Goal: Task Accomplishment & Management: Manage account settings

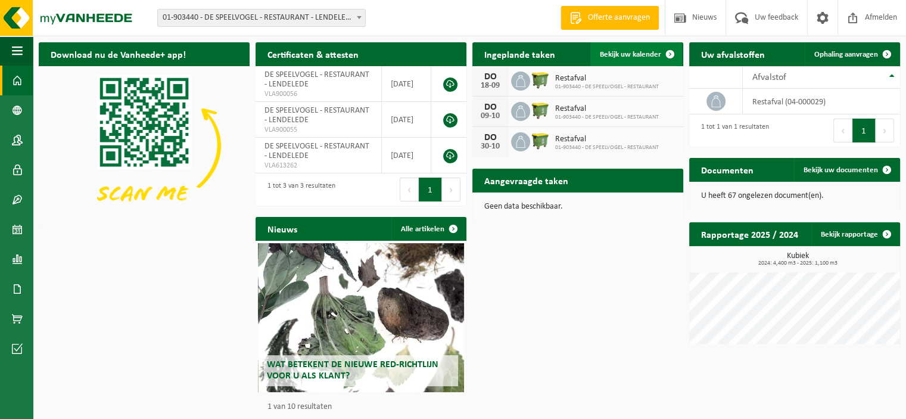
click at [620, 57] on span "Bekijk uw kalender" at bounding box center [630, 55] width 61 height 8
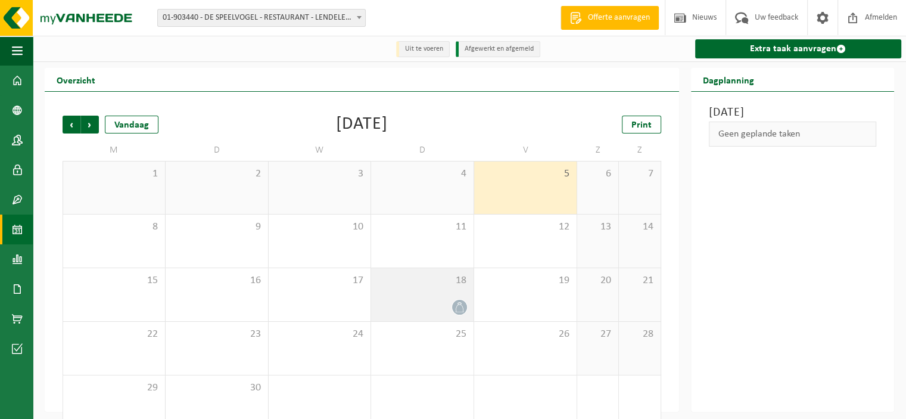
click at [460, 307] on icon at bounding box center [459, 307] width 10 height 10
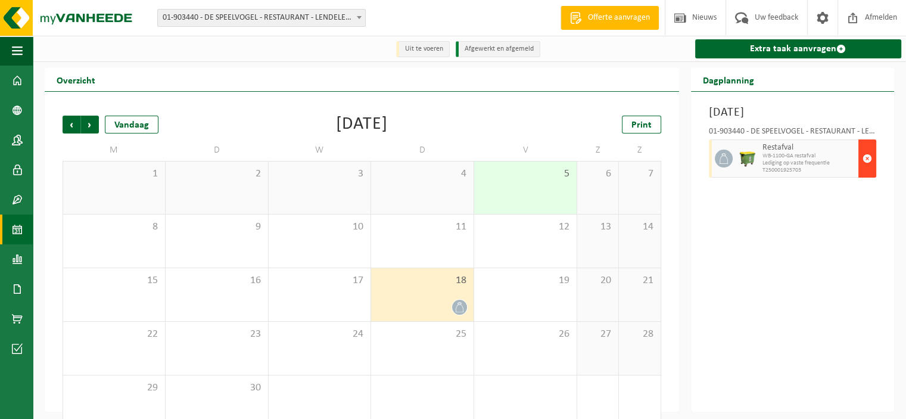
click at [866, 158] on span "button" at bounding box center [867, 158] width 10 height 24
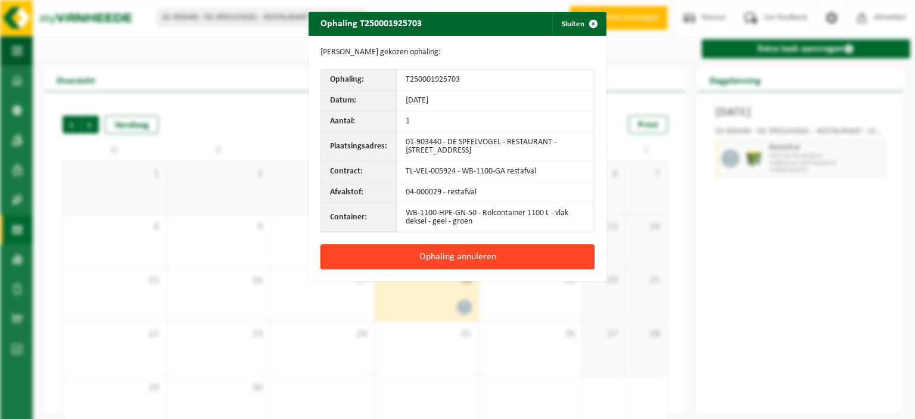
click at [449, 259] on button "Ophaling annuleren" at bounding box center [457, 256] width 274 height 25
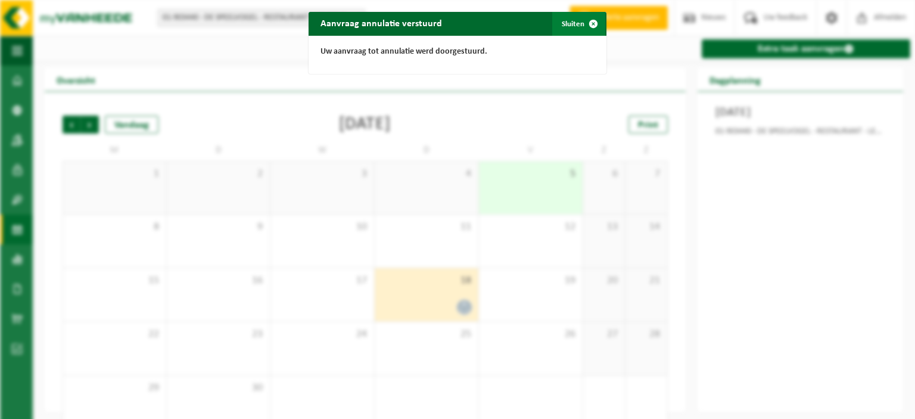
click at [565, 25] on button "Sluiten" at bounding box center [578, 24] width 53 height 24
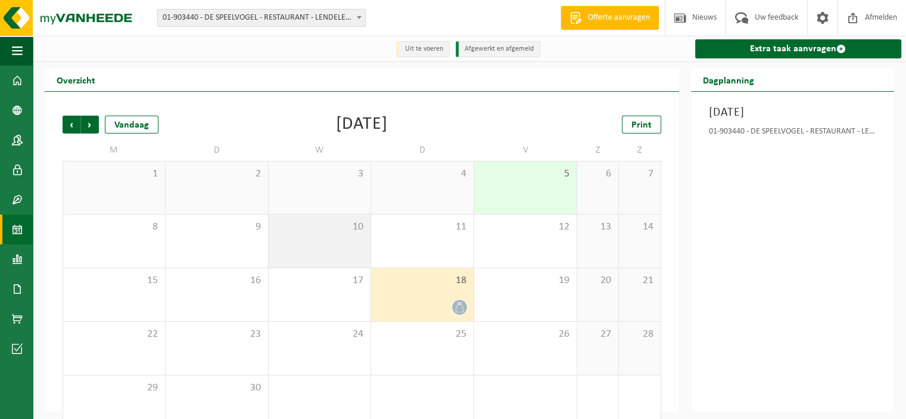
scroll to position [23, 0]
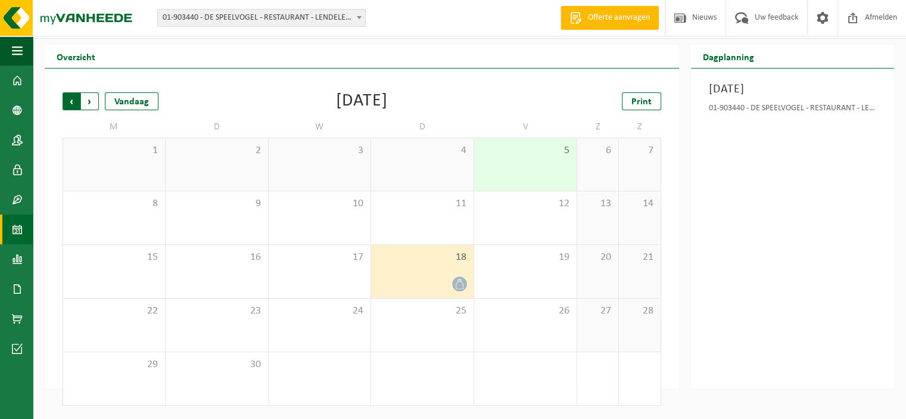
click at [89, 101] on span "Volgende" at bounding box center [90, 101] width 18 height 18
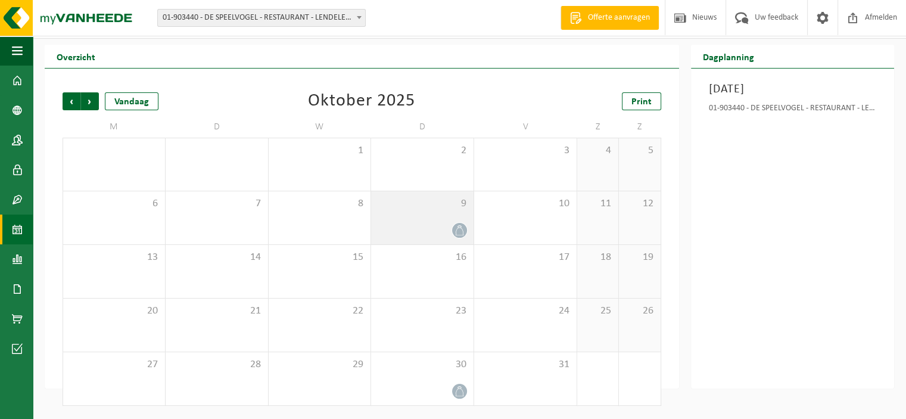
click at [461, 229] on icon at bounding box center [459, 230] width 10 height 10
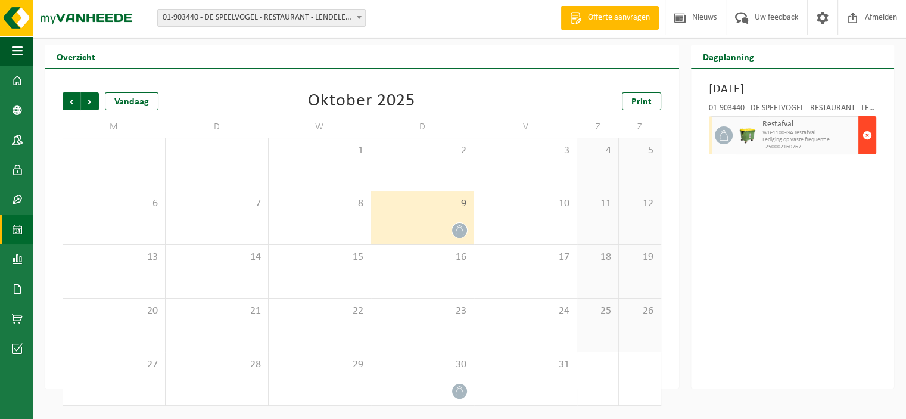
click at [868, 135] on span "button" at bounding box center [867, 135] width 10 height 24
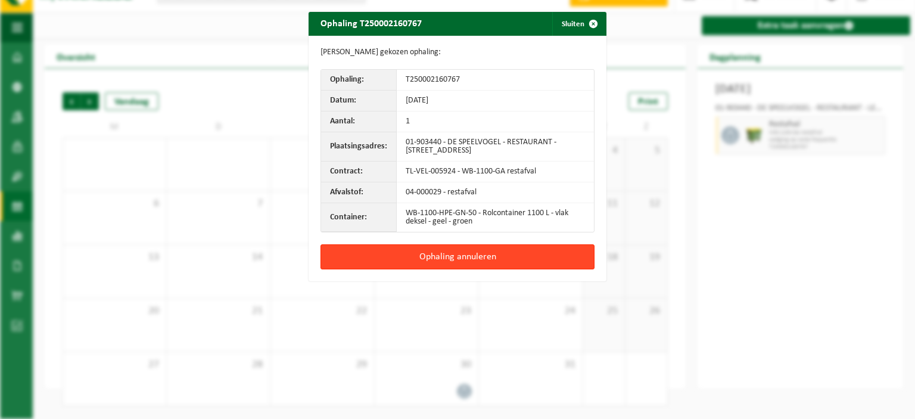
click at [445, 259] on button "Ophaling annuleren" at bounding box center [457, 256] width 274 height 25
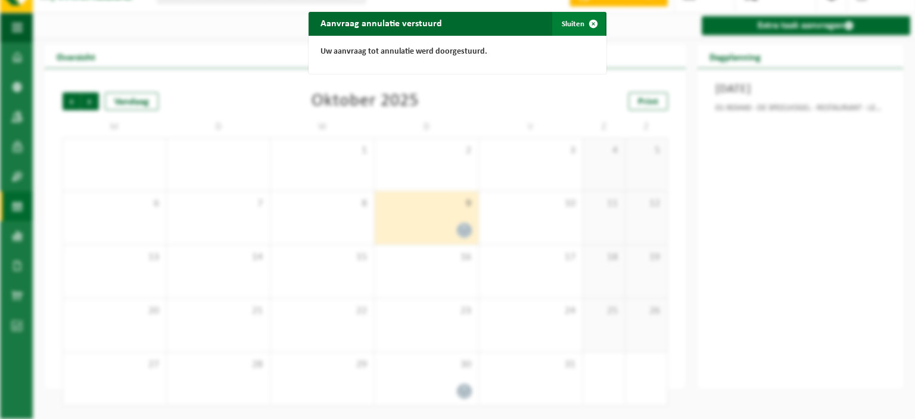
click at [572, 23] on button "Sluiten" at bounding box center [578, 24] width 53 height 24
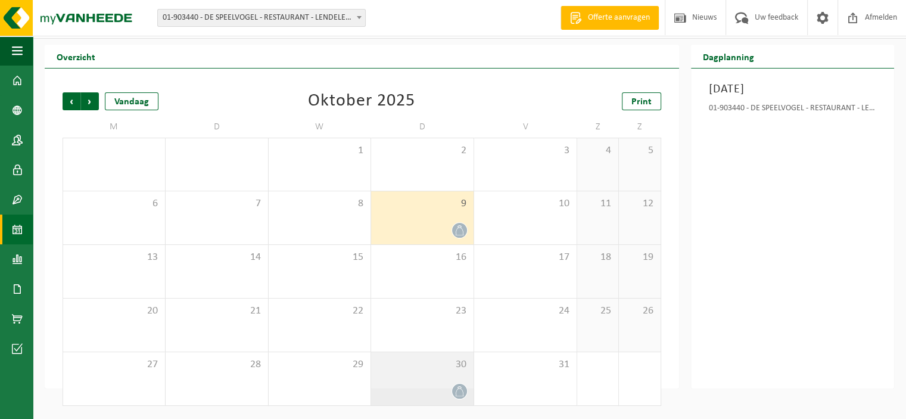
click at [460, 392] on icon at bounding box center [459, 391] width 10 height 10
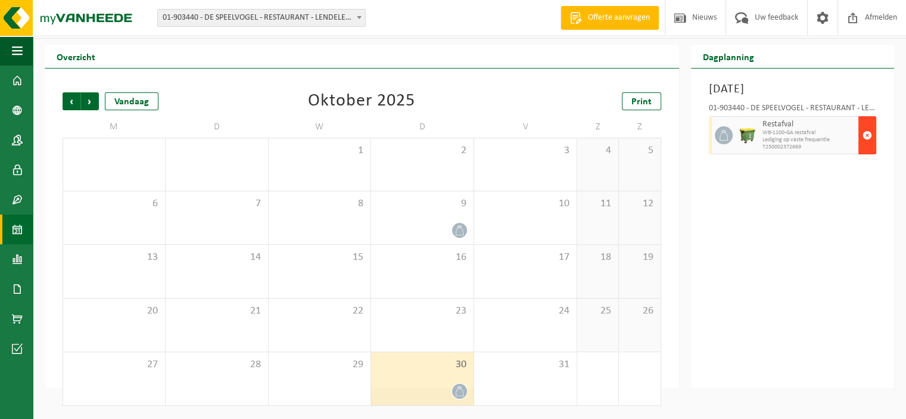
click at [867, 135] on span "button" at bounding box center [867, 135] width 10 height 24
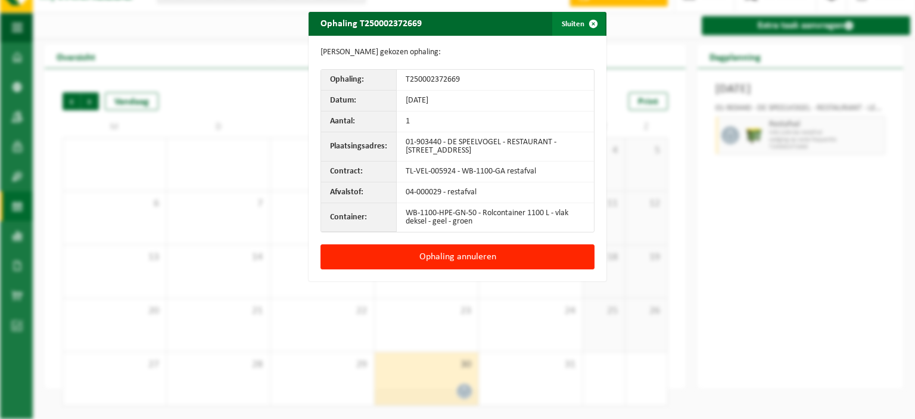
click at [587, 23] on span "button" at bounding box center [593, 24] width 24 height 24
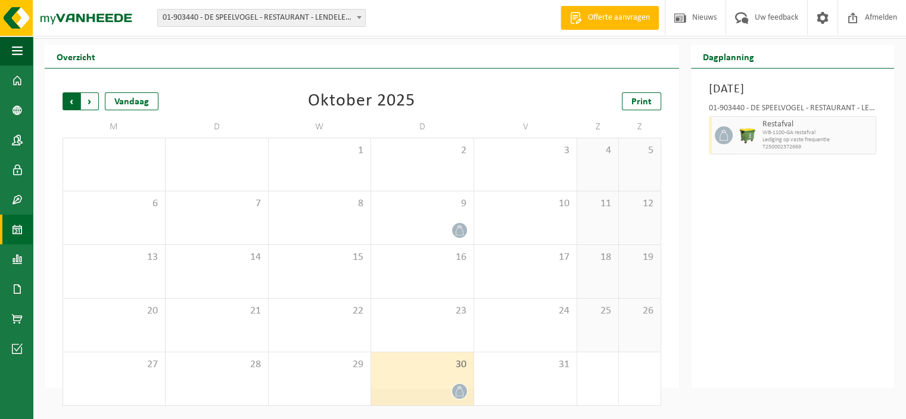
click at [93, 102] on span "Volgende" at bounding box center [90, 101] width 18 height 18
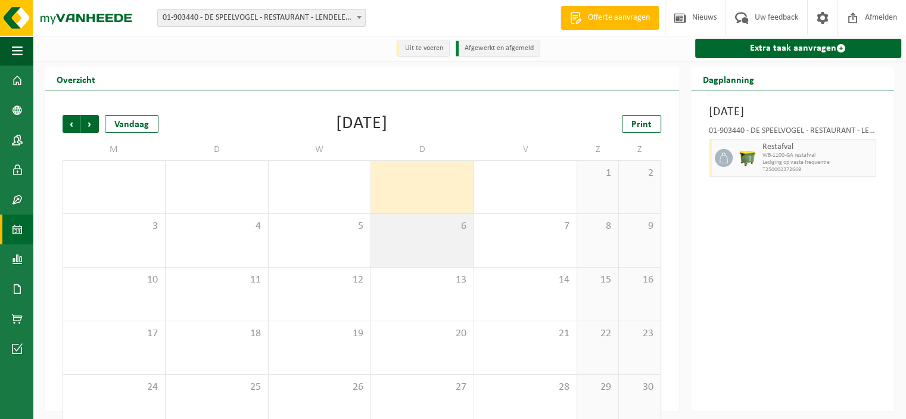
scroll to position [0, 0]
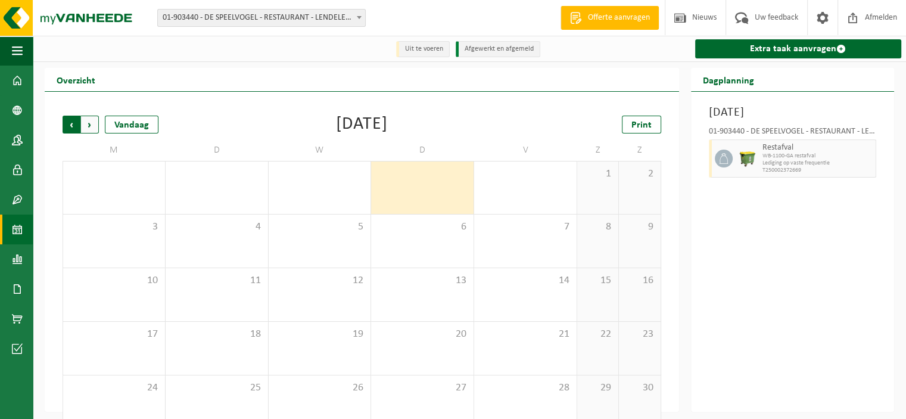
click at [92, 127] on span "Volgende" at bounding box center [90, 125] width 18 height 18
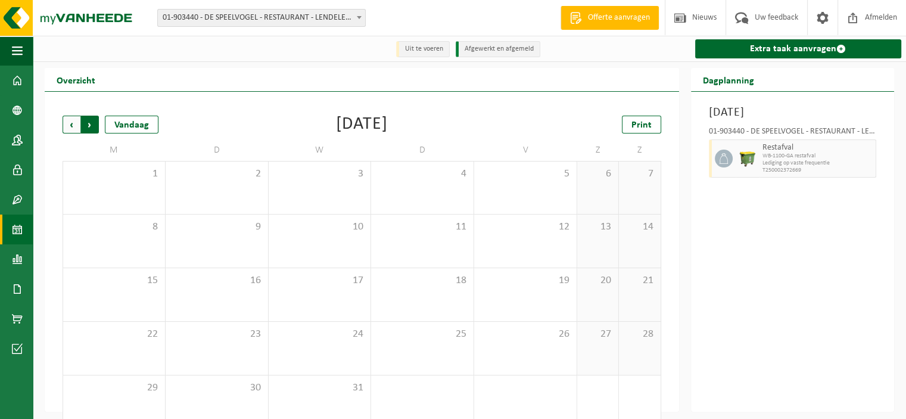
click at [71, 123] on span "Vorige" at bounding box center [72, 125] width 18 height 18
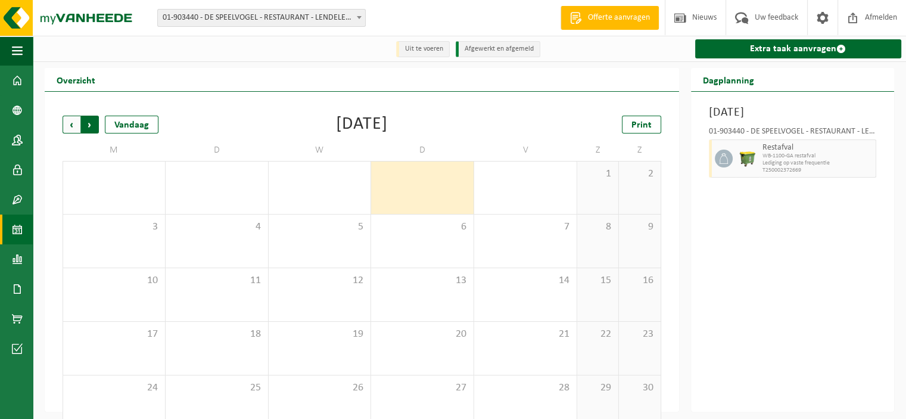
click at [71, 123] on span "Vorige" at bounding box center [72, 125] width 18 height 18
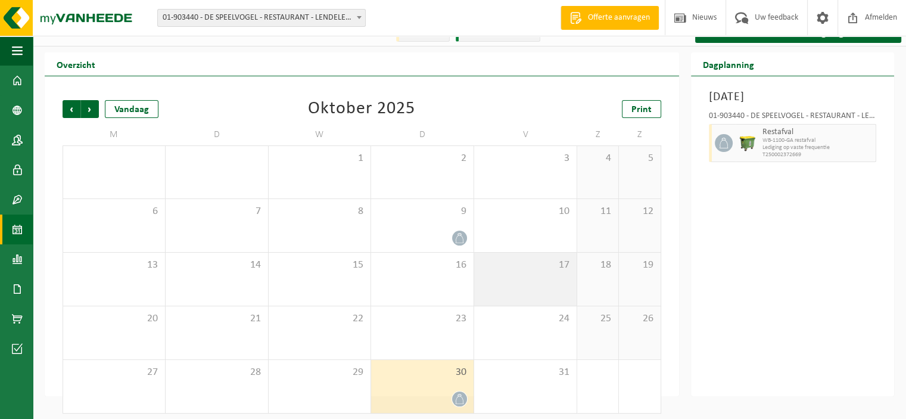
scroll to position [23, 0]
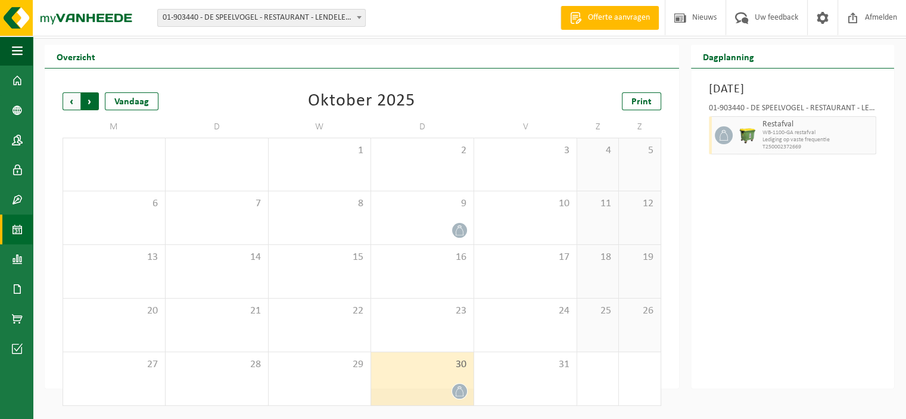
click at [74, 101] on span "Vorige" at bounding box center [72, 101] width 18 height 18
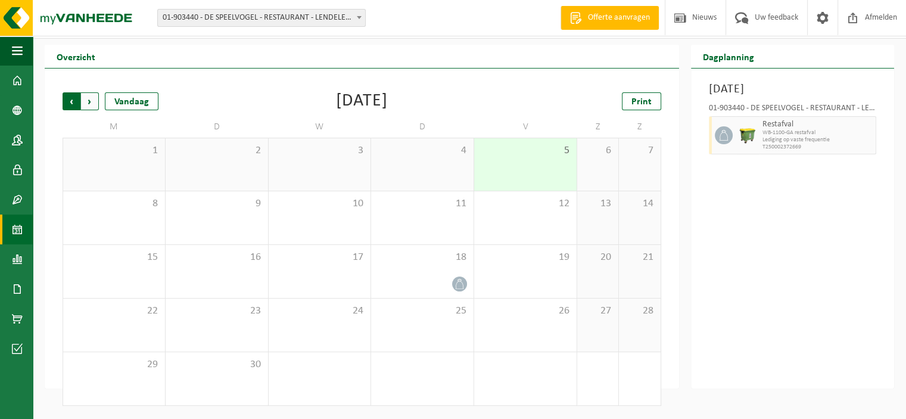
click at [91, 102] on span "Volgende" at bounding box center [90, 101] width 18 height 18
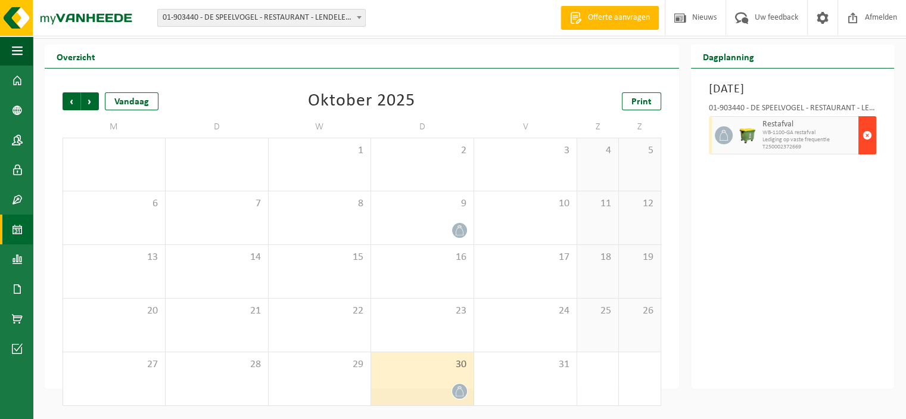
click at [866, 135] on span "button" at bounding box center [867, 135] width 10 height 24
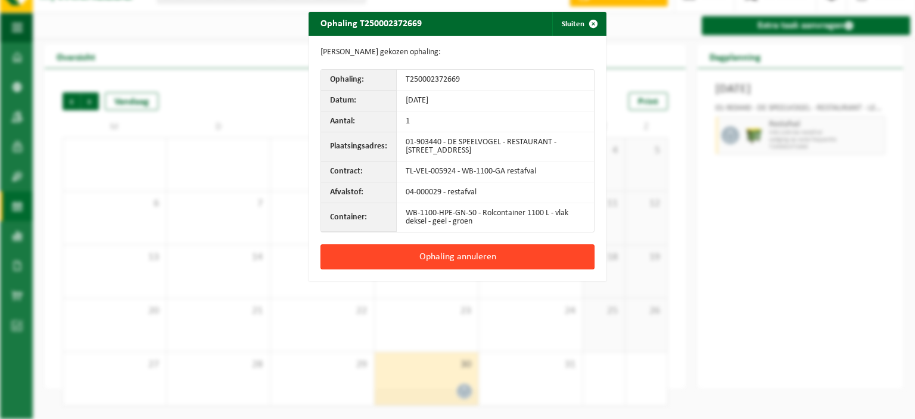
click at [443, 255] on button "Ophaling annuleren" at bounding box center [457, 256] width 274 height 25
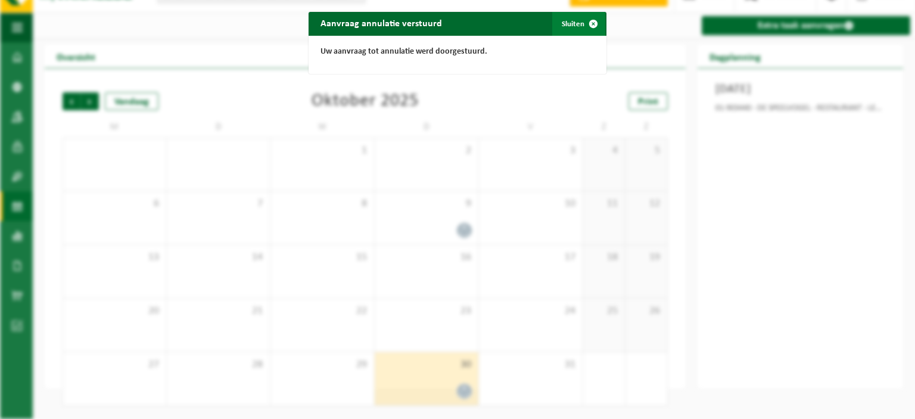
click at [582, 23] on span "button" at bounding box center [593, 24] width 24 height 24
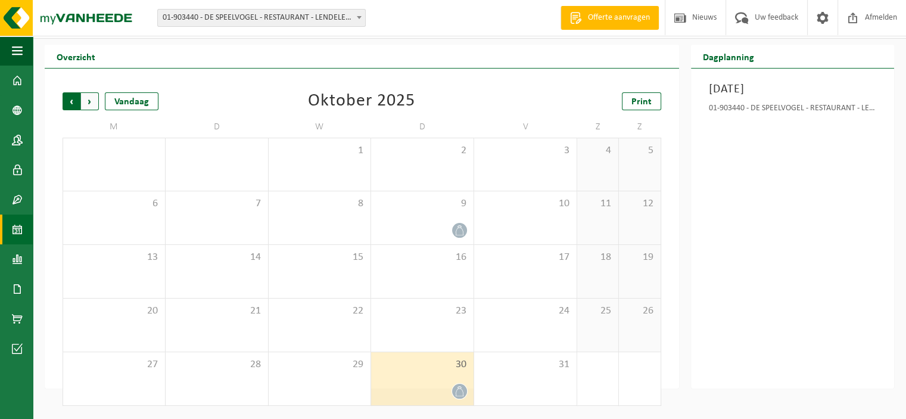
click at [92, 107] on span "Volgende" at bounding box center [90, 101] width 18 height 18
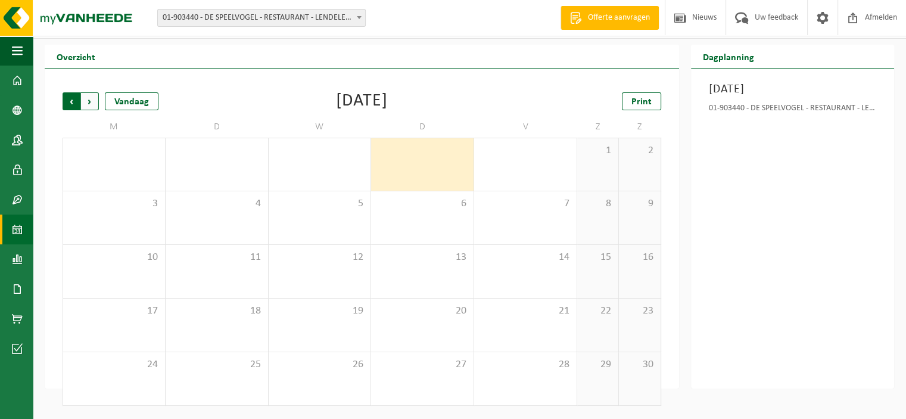
click at [89, 103] on span "Volgende" at bounding box center [90, 101] width 18 height 18
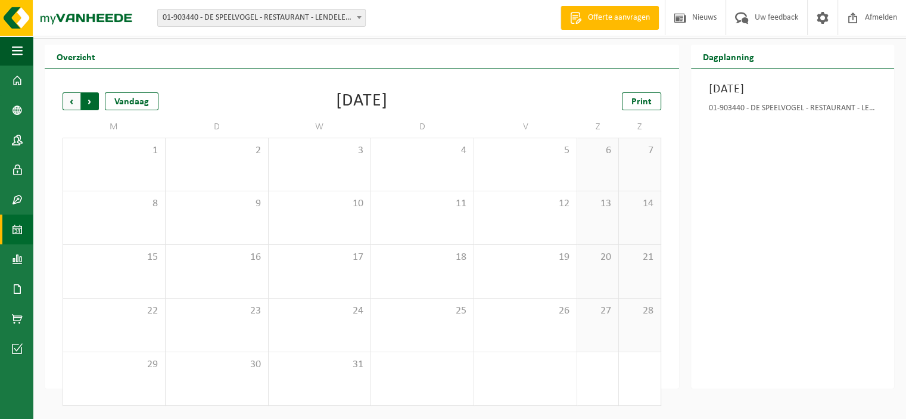
click at [69, 102] on span "Vorige" at bounding box center [72, 101] width 18 height 18
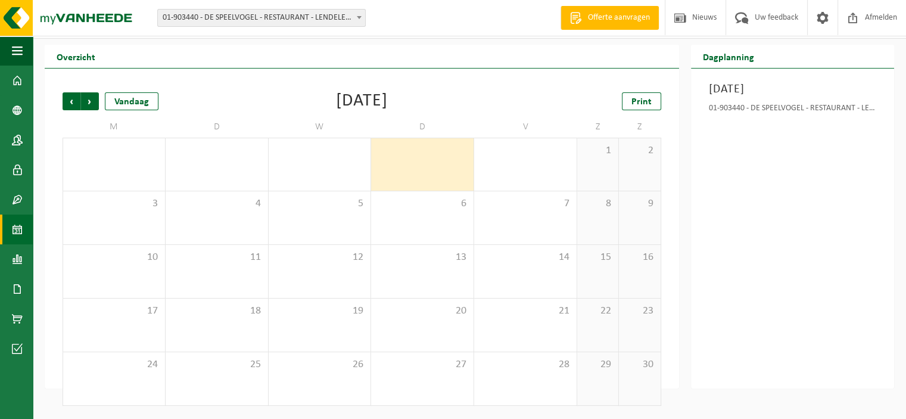
click at [69, 102] on span "Vorige" at bounding box center [72, 101] width 18 height 18
